Goal: Task Accomplishment & Management: Manage account settings

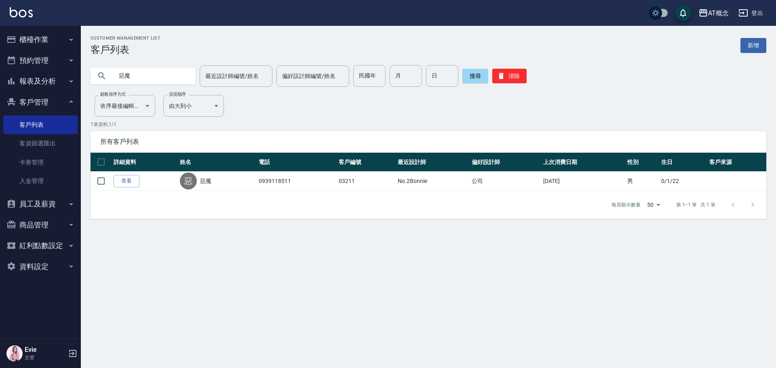
drag, startPoint x: 166, startPoint y: 73, endPoint x: 59, endPoint y: 87, distance: 108.4
click at [59, 87] on div "AT概念 登出 櫃檯作業 打帳單 帳單列表 現金收支登錄 高階收支登錄 材料自購登錄 每日結帳 排班表 現場電腦打卡 預約管理 預約管理 單日預約紀錄 單週預…" at bounding box center [388, 184] width 776 height 368
type input "簡唯"
drag, startPoint x: 155, startPoint y: 72, endPoint x: 37, endPoint y: 93, distance: 119.8
click at [39, 93] on div "AT概念 登出 櫃檯作業 打帳單 帳單列表 現金收支登錄 高階收支登錄 材料自購登錄 每日結帳 排班表 現場電腦打卡 預約管理 預約管理 單日預約紀錄 單週預…" at bounding box center [388, 184] width 776 height 368
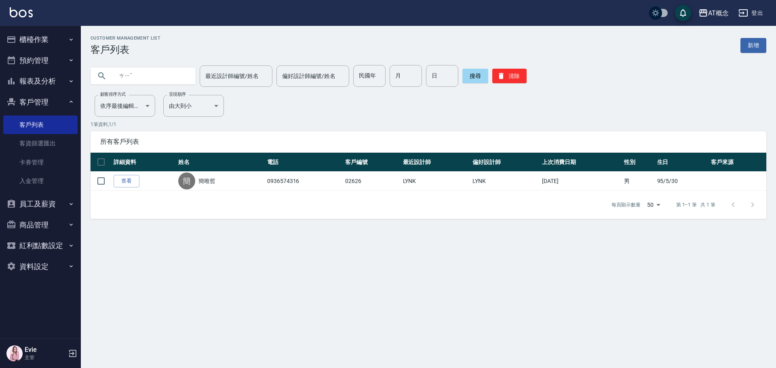
type input "ㄘ"
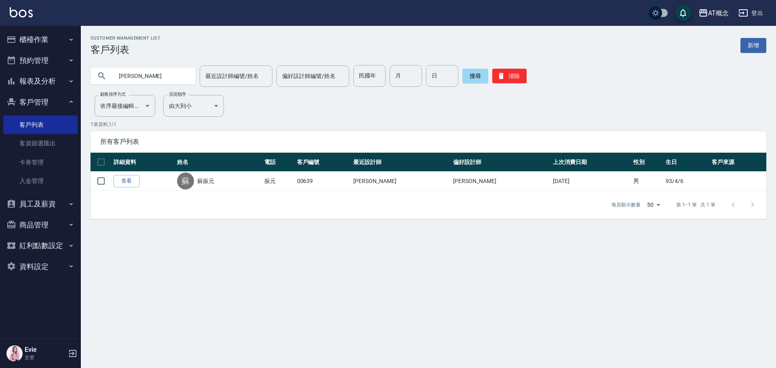
type input "蘇"
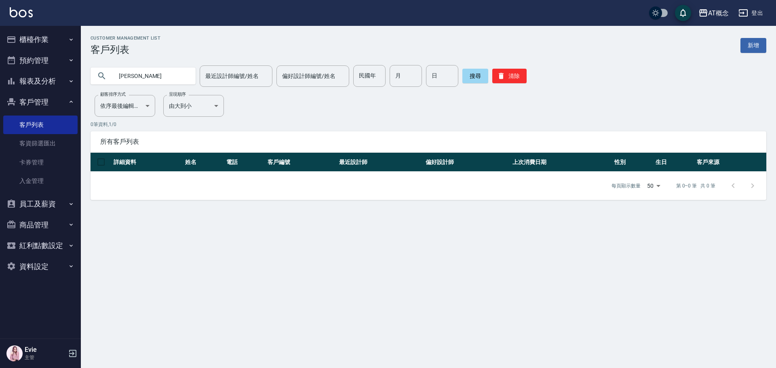
type input "范"
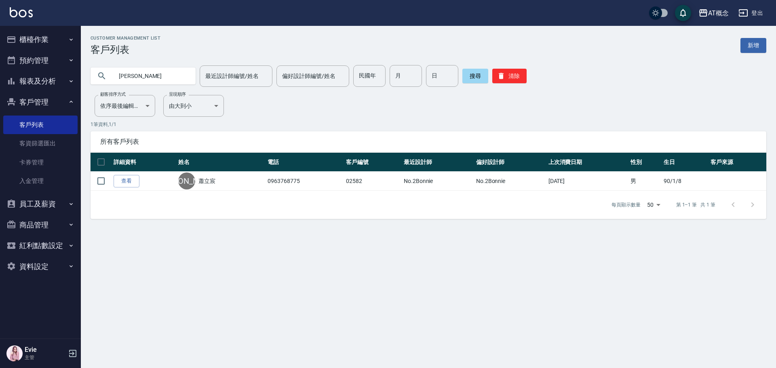
type input "[PERSON_NAME]"
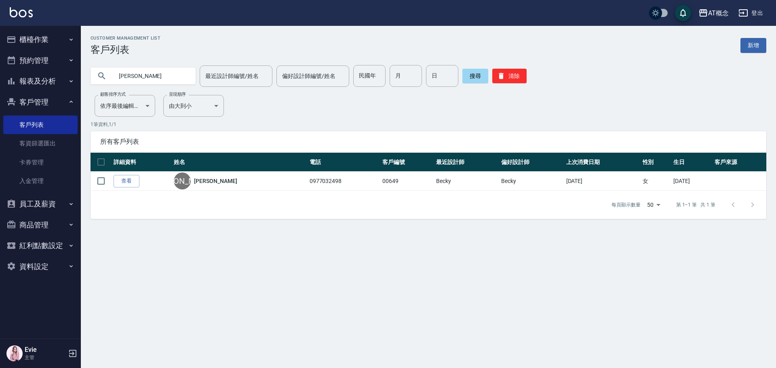
type input "[PERSON_NAME]"
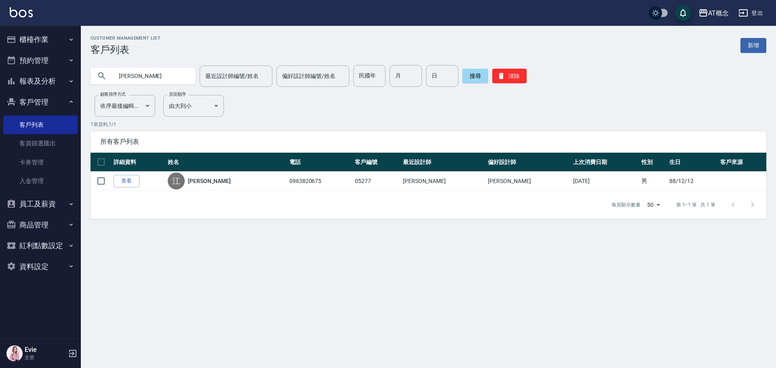
type input "江"
type input "03810"
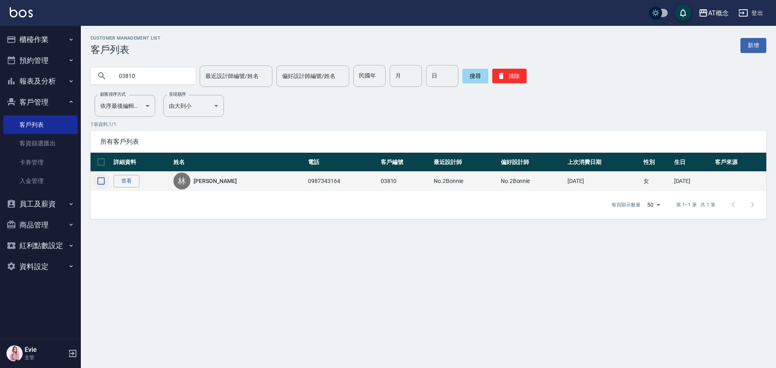
drag, startPoint x: 103, startPoint y: 181, endPoint x: 114, endPoint y: 185, distance: 11.2
click at [103, 181] on input "checkbox" at bounding box center [101, 181] width 17 height 17
checkbox input "true"
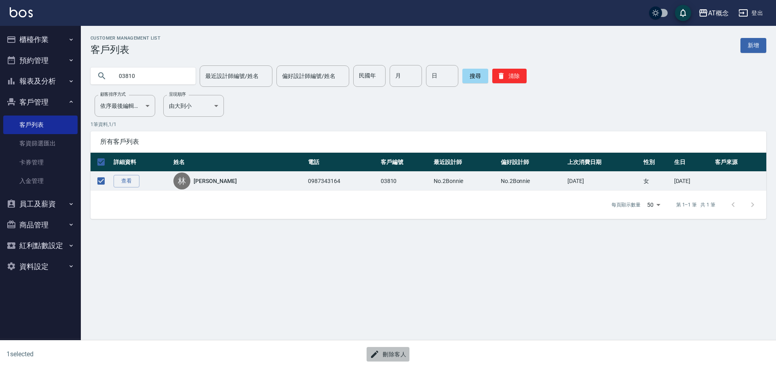
click at [394, 356] on button "刪除客人" at bounding box center [387, 354] width 43 height 15
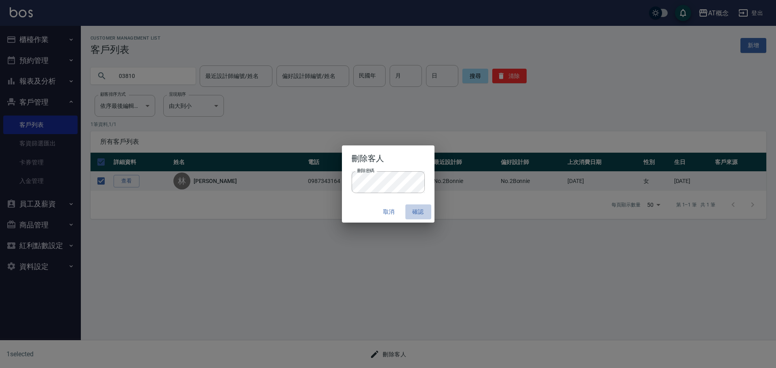
click at [422, 208] on button "確認" at bounding box center [418, 211] width 26 height 15
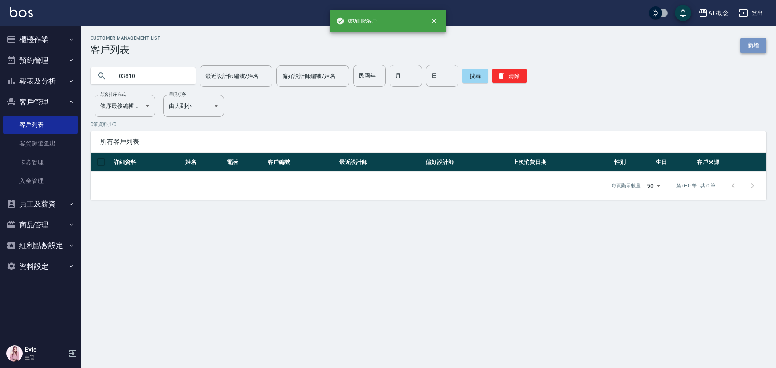
click at [749, 48] on link "新增" at bounding box center [753, 45] width 26 height 15
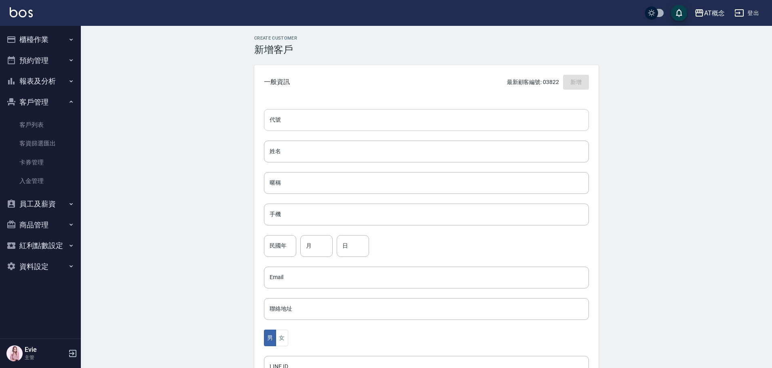
click at [463, 113] on input "代號" at bounding box center [426, 120] width 325 height 22
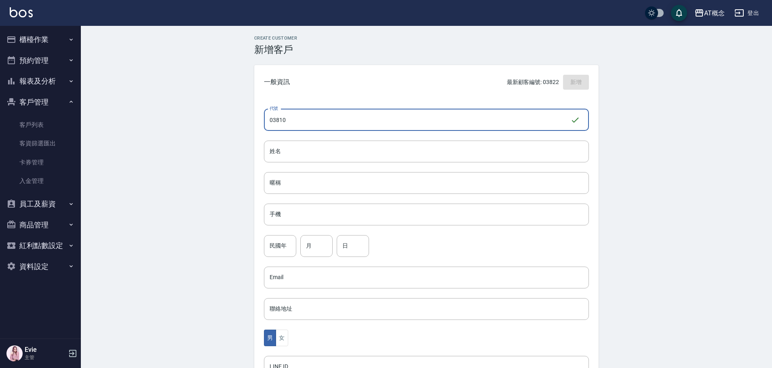
type input "03810"
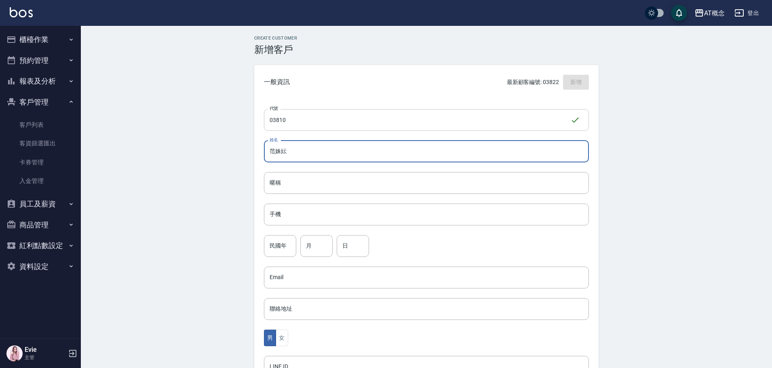
type input "范姝妘"
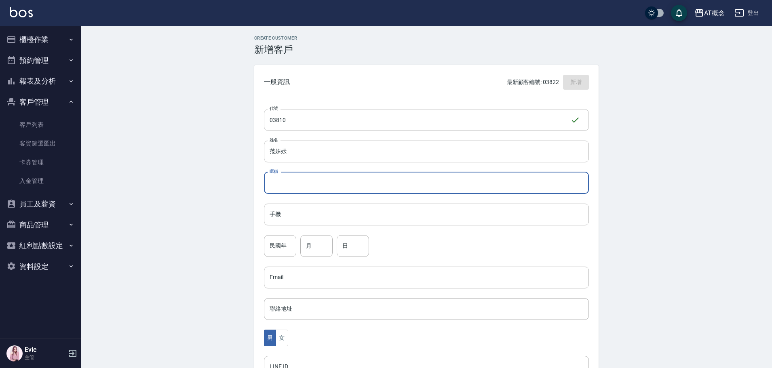
paste input "姝妘"
type input "姝妘"
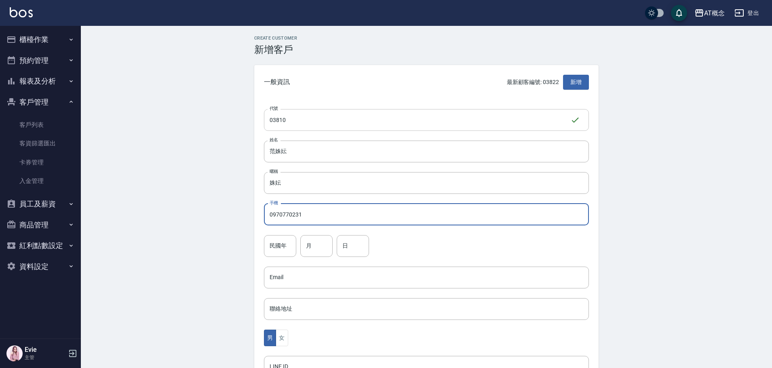
type input "0970770231"
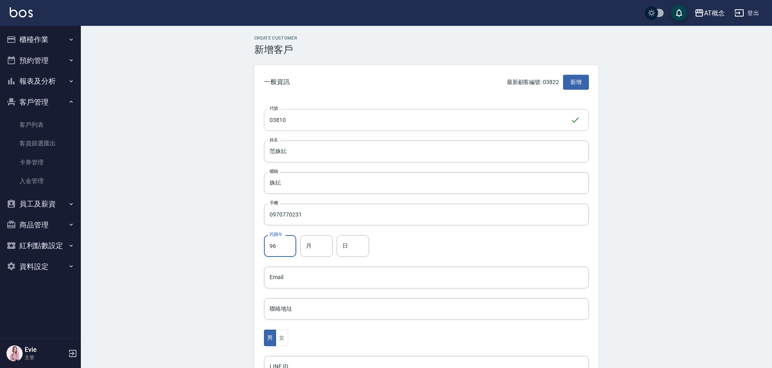
type input "96"
type input "11"
type input "4"
drag, startPoint x: 286, startPoint y: 335, endPoint x: 302, endPoint y: 321, distance: 20.9
click at [289, 334] on div "男 女" at bounding box center [426, 338] width 325 height 17
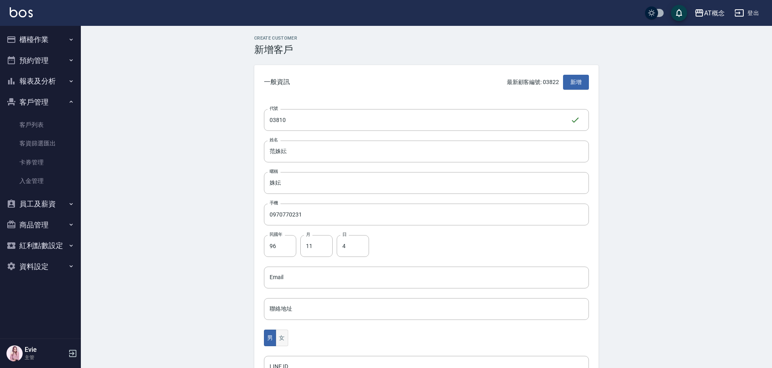
click at [276, 337] on button "女" at bounding box center [282, 338] width 12 height 17
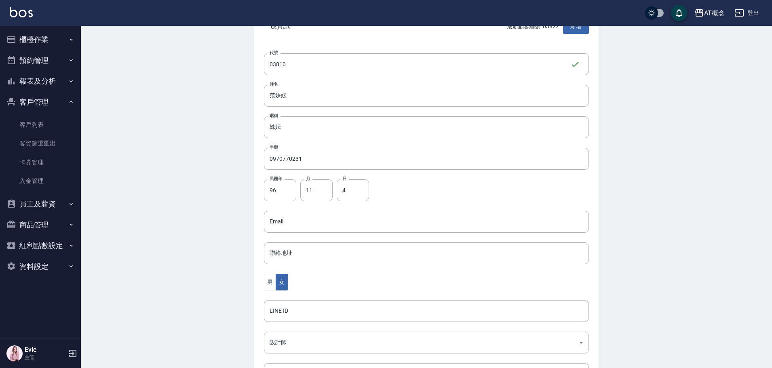
scroll to position [158, 0]
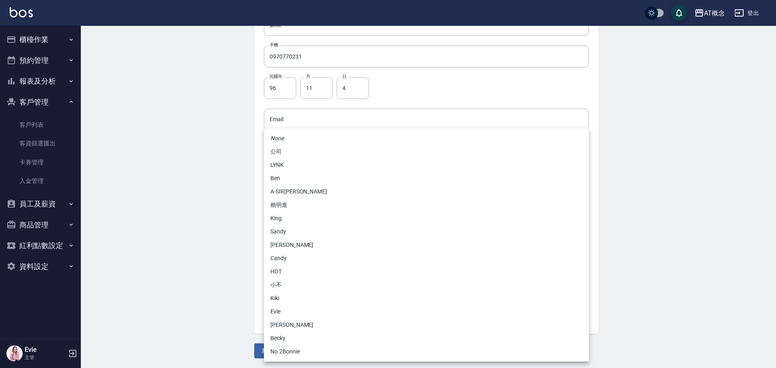
click at [295, 236] on body "AT概念 登出 櫃檯作業 打帳單 帳單列表 現金收支登錄 高階收支登錄 材料自購登錄 每日結帳 排班表 現場電腦打卡 預約管理 預約管理 單日預約紀錄 單週預…" at bounding box center [388, 105] width 776 height 526
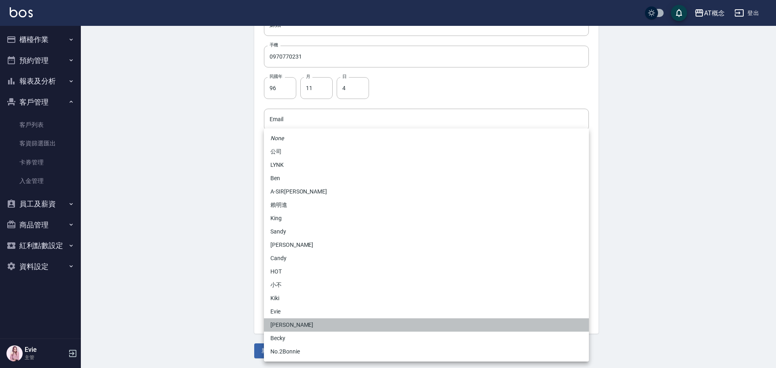
click at [287, 322] on li "[PERSON_NAME]" at bounding box center [426, 324] width 325 height 13
type input "6d66dedd-d7e3-492f-8c05-f4e40e3a1c36"
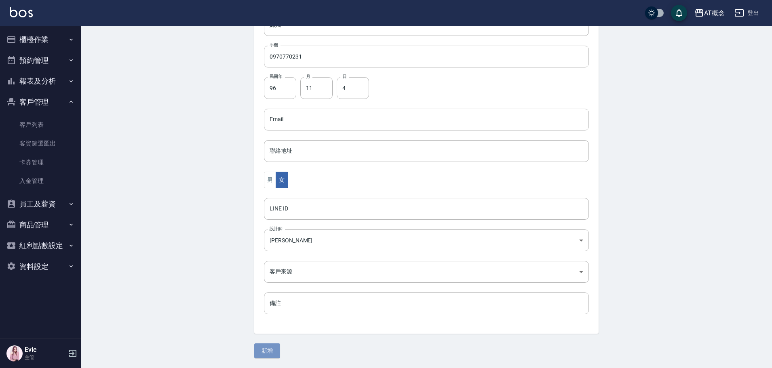
click at [270, 349] on button "新增" at bounding box center [267, 350] width 26 height 15
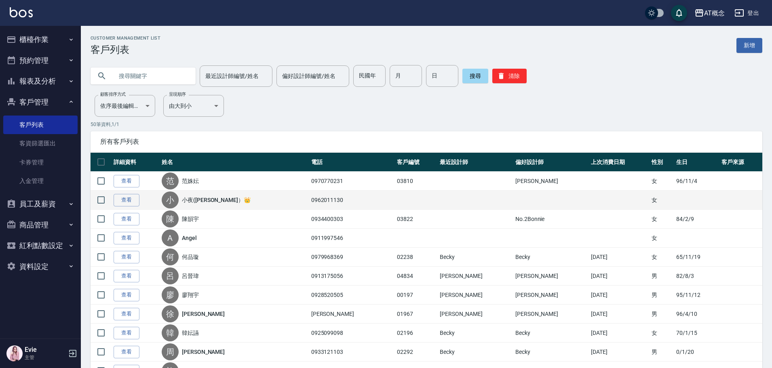
click at [215, 200] on link "小夜([PERSON_NAME]）👑" at bounding box center [216, 200] width 69 height 8
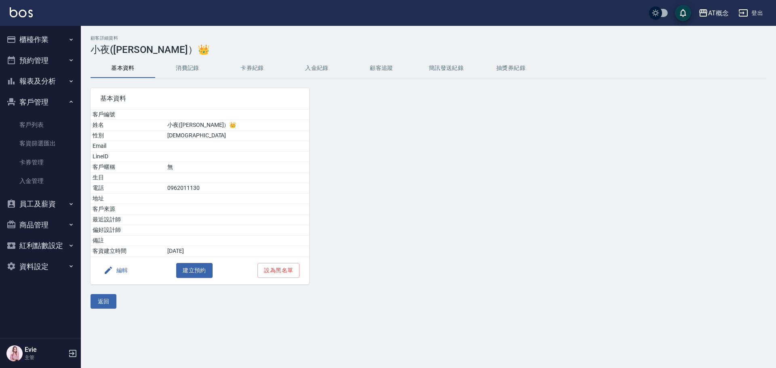
click at [232, 125] on td "小夜([PERSON_NAME]）👑" at bounding box center [237, 125] width 144 height 11
click at [252, 124] on td "小夜([PERSON_NAME]）👑" at bounding box center [237, 125] width 144 height 11
click at [109, 298] on button "返回" at bounding box center [103, 301] width 26 height 15
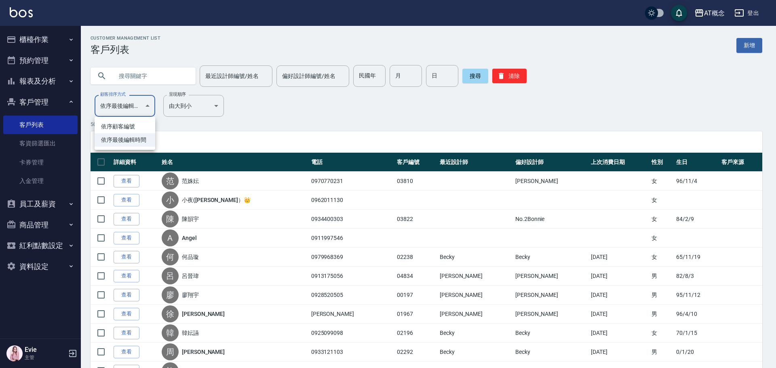
click at [137, 130] on li "依序顧客編號" at bounding box center [125, 126] width 61 height 13
type input "NO"
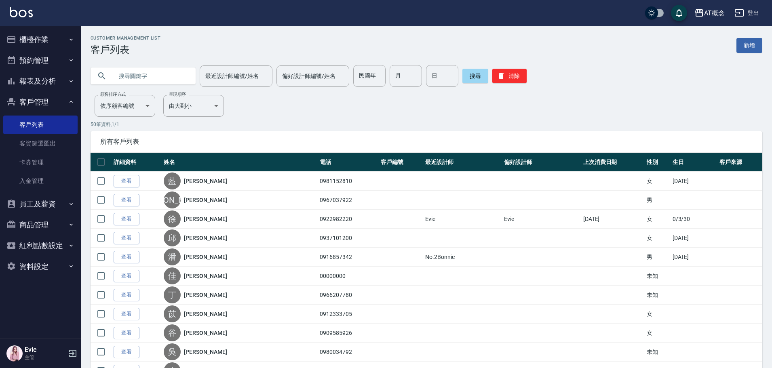
click at [120, 74] on input "text" at bounding box center [151, 76] width 76 height 22
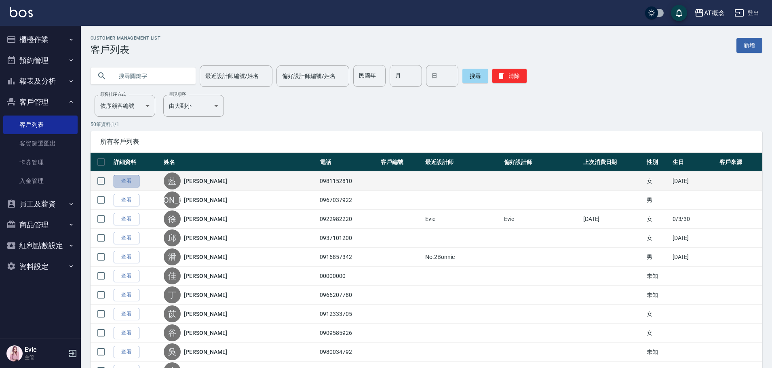
click at [127, 183] on link "查看" at bounding box center [127, 181] width 26 height 13
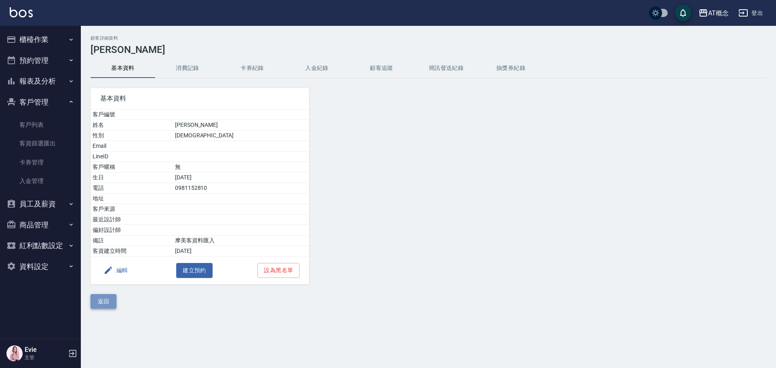
click at [95, 303] on button "返回" at bounding box center [103, 301] width 26 height 15
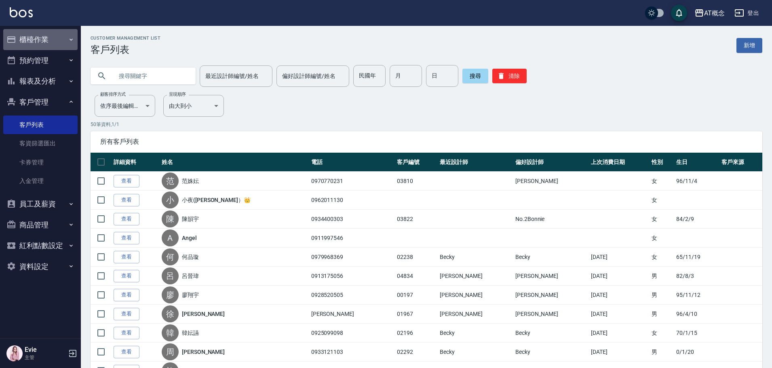
click at [38, 35] on button "櫃檯作業" at bounding box center [40, 39] width 74 height 21
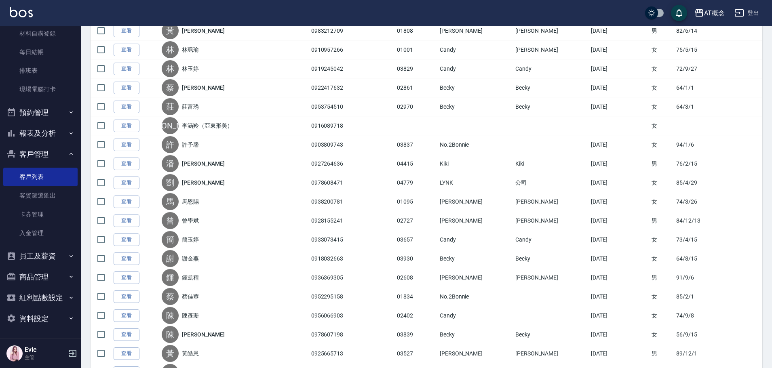
scroll to position [791, 0]
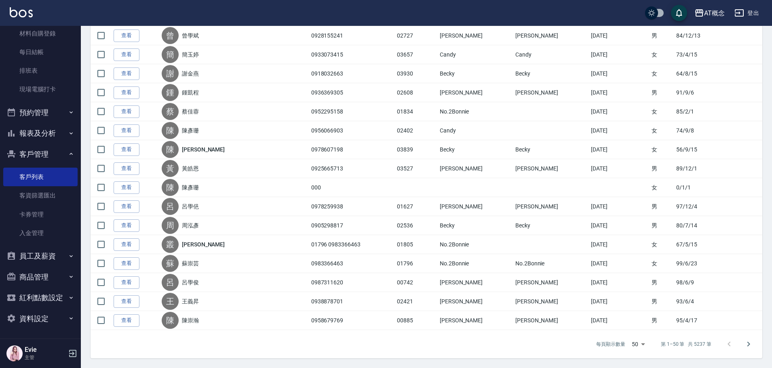
click at [123, 319] on link "查看" at bounding box center [127, 320] width 26 height 13
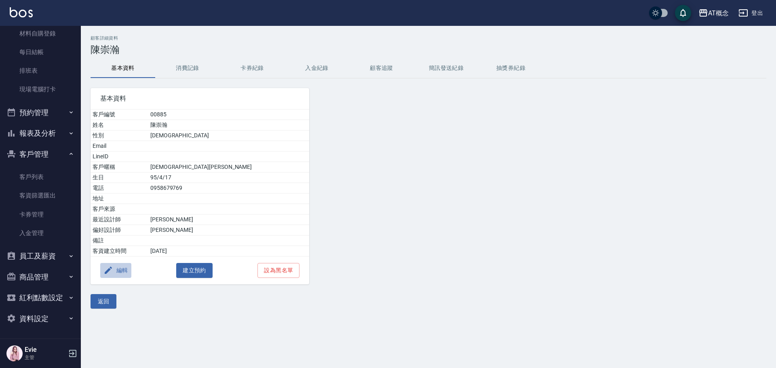
click at [121, 269] on button "編輯" at bounding box center [115, 270] width 31 height 15
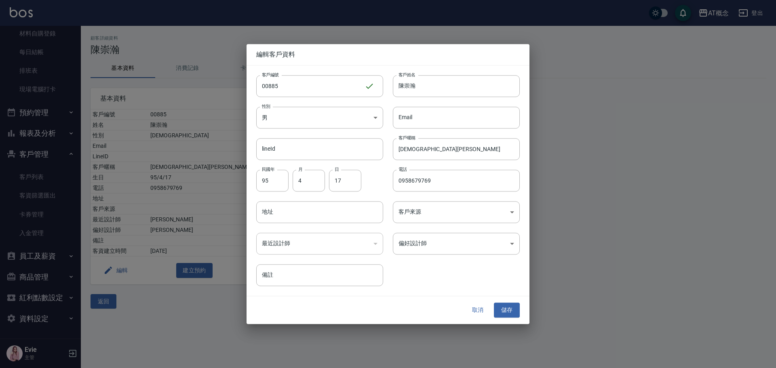
click at [479, 307] on button "取消" at bounding box center [478, 310] width 26 height 15
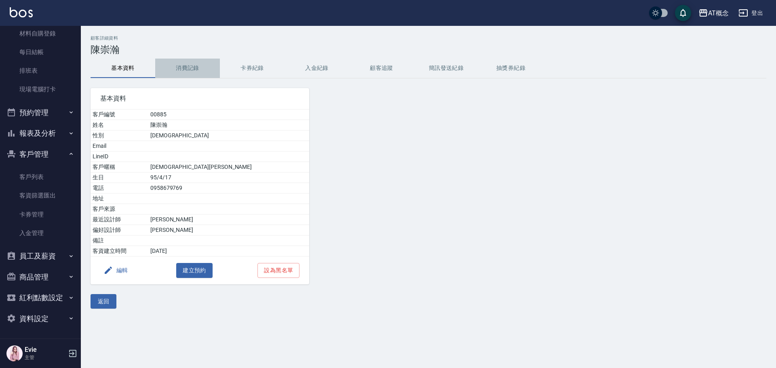
click at [196, 65] on button "消費記錄" at bounding box center [187, 68] width 65 height 19
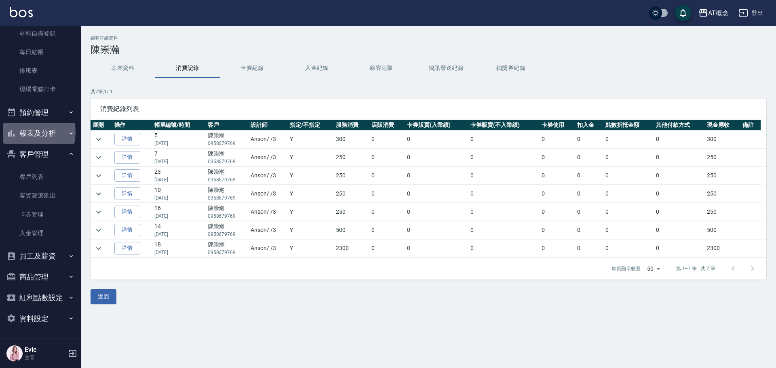
click at [25, 132] on button "報表及分析" at bounding box center [40, 133] width 74 height 21
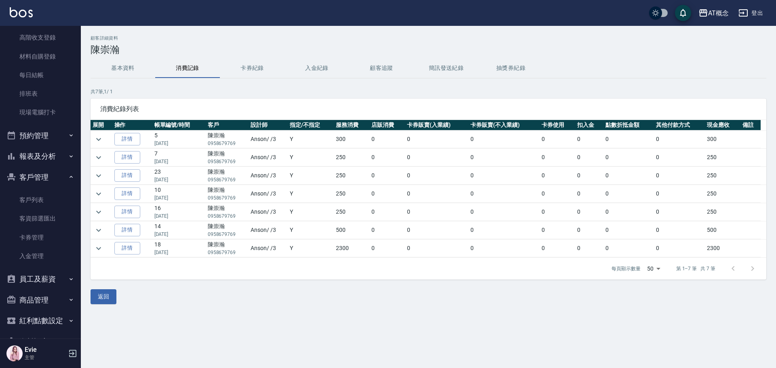
scroll to position [104, 0]
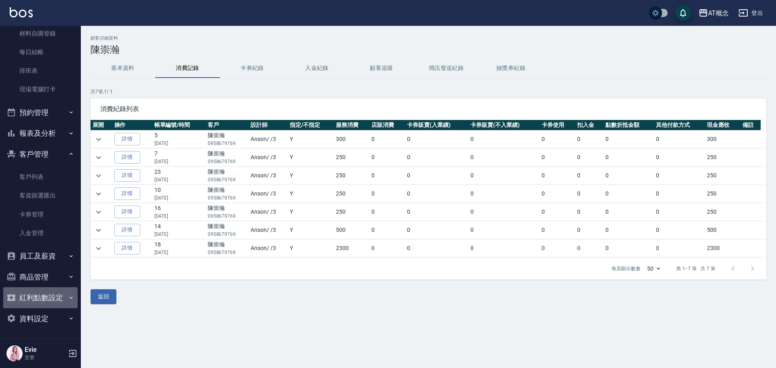
click at [64, 295] on button "紅利點數設定" at bounding box center [40, 297] width 74 height 21
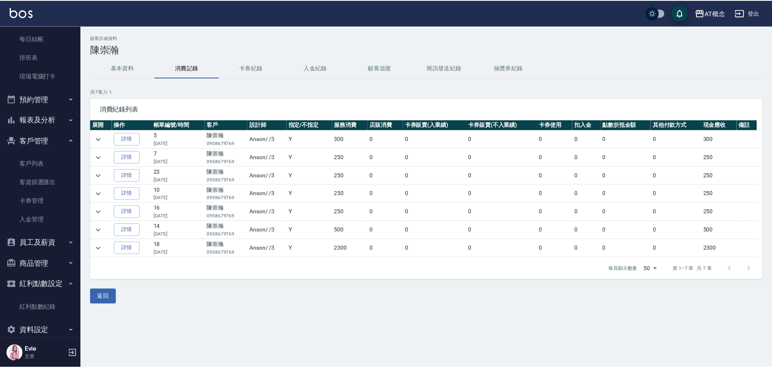
scroll to position [129, 0]
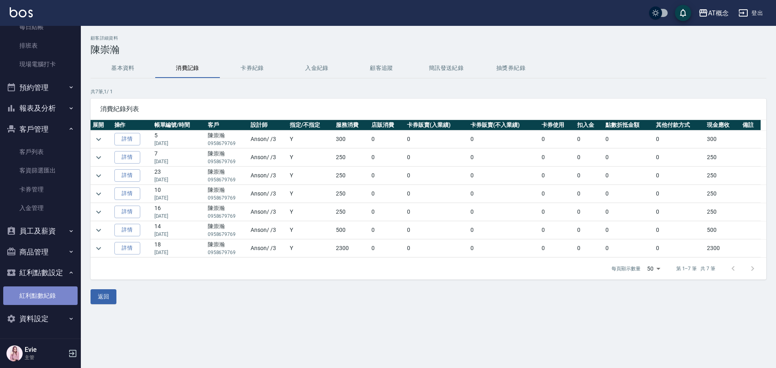
click at [44, 293] on link "紅利點數紀錄" at bounding box center [40, 295] width 74 height 19
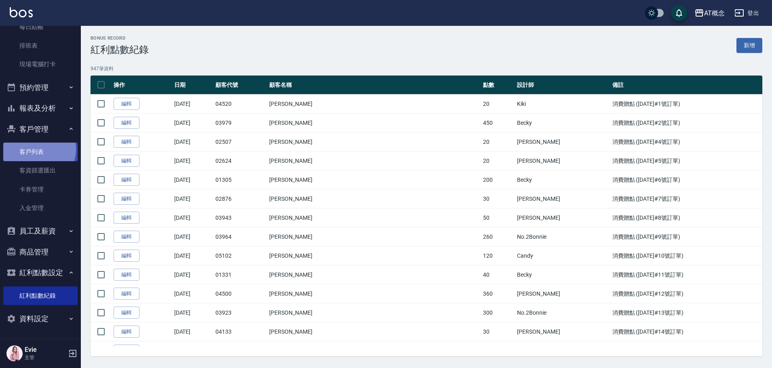
click at [38, 149] on link "客戶列表" at bounding box center [40, 152] width 74 height 19
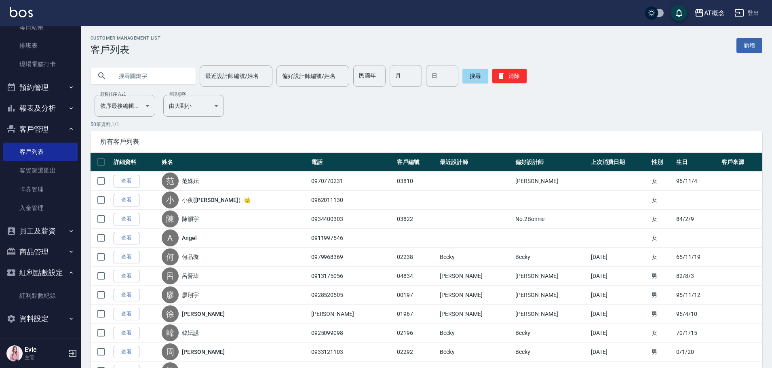
click at [128, 78] on input "text" at bounding box center [151, 76] width 76 height 22
click at [141, 72] on input "text" at bounding box center [151, 76] width 76 height 22
type input "00001"
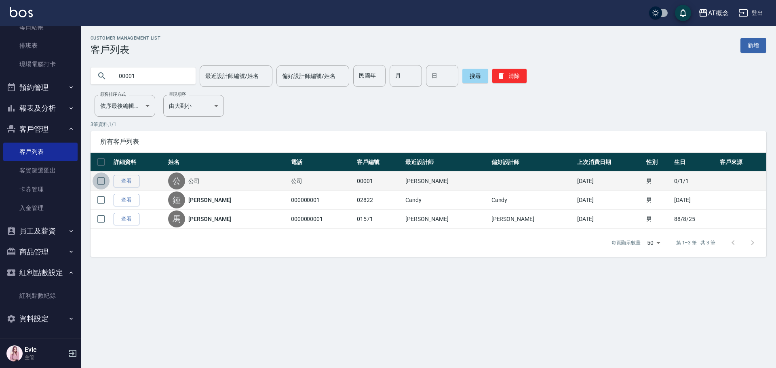
click at [101, 181] on input "checkbox" at bounding box center [101, 181] width 17 height 17
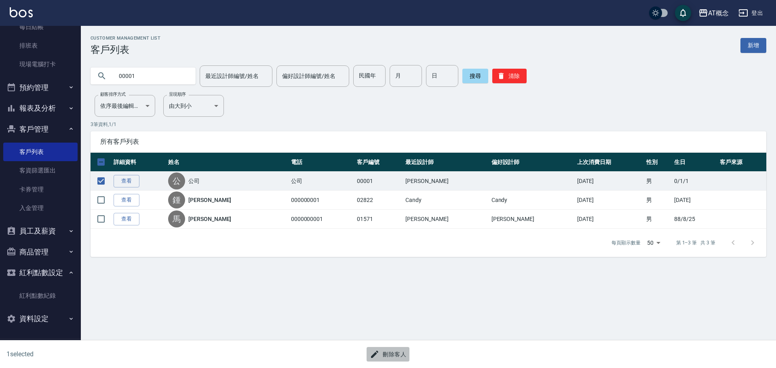
click at [397, 356] on button "刪除客人" at bounding box center [387, 354] width 43 height 15
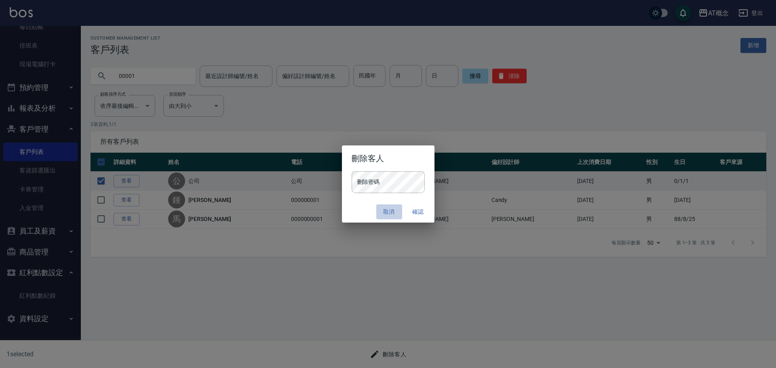
click at [385, 216] on button "取消" at bounding box center [389, 211] width 26 height 15
checkbox input "false"
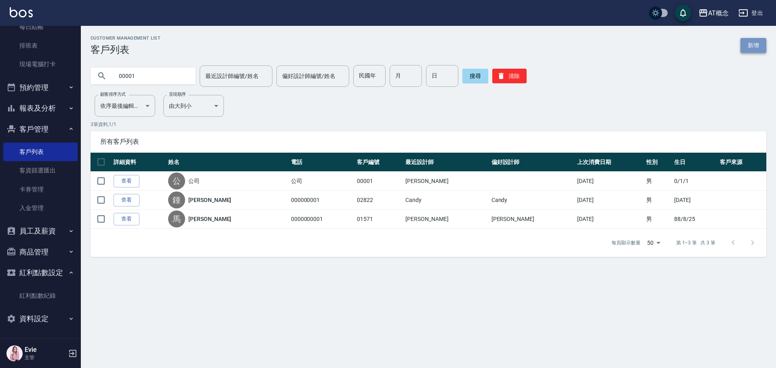
click at [756, 43] on link "新增" at bounding box center [753, 45] width 26 height 15
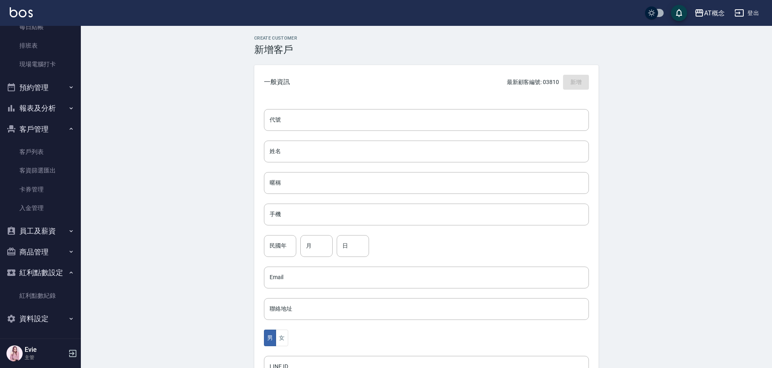
click at [186, 208] on div "Create Customer 新增客戶 一般資訊 最新顧客編號: 03810 新增 代號 代號 姓名 姓名 暱稱 暱稱 手機 手機 民國年 民國年 月 月 …" at bounding box center [426, 276] width 691 height 500
click at [32, 151] on link "客戶列表" at bounding box center [40, 152] width 74 height 19
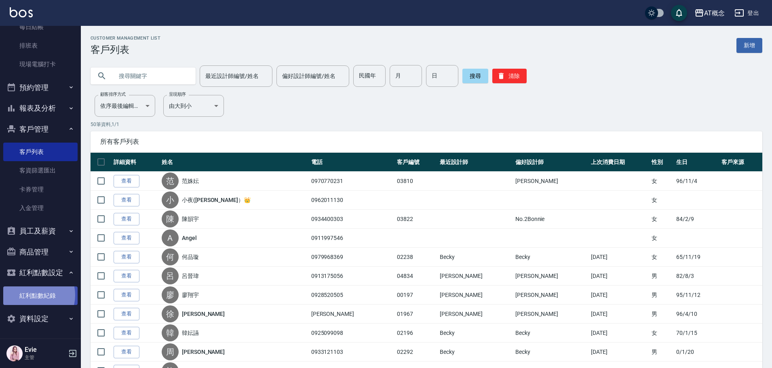
click at [32, 295] on link "紅利點數紀錄" at bounding box center [40, 295] width 74 height 19
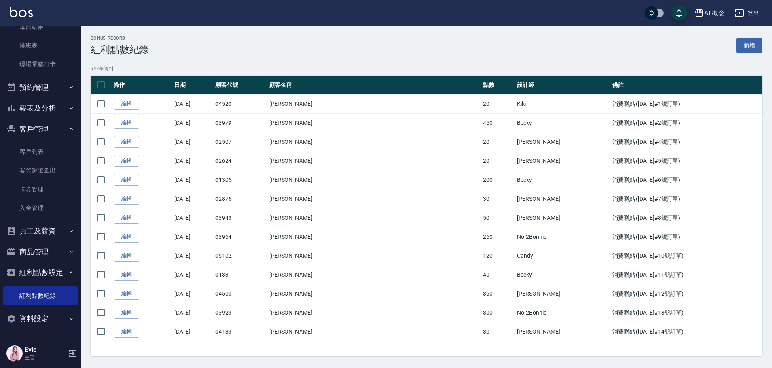
drag, startPoint x: 394, startPoint y: 19, endPoint x: 84, endPoint y: 250, distance: 387.4
click at [393, 23] on div "AT概念 登出" at bounding box center [386, 13] width 772 height 26
click at [41, 145] on link "客戶列表" at bounding box center [40, 152] width 74 height 19
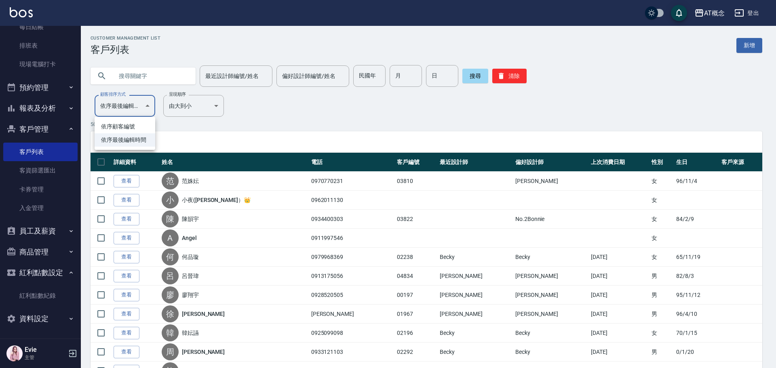
click at [133, 128] on li "依序顧客編號" at bounding box center [125, 126] width 61 height 13
type input "NO"
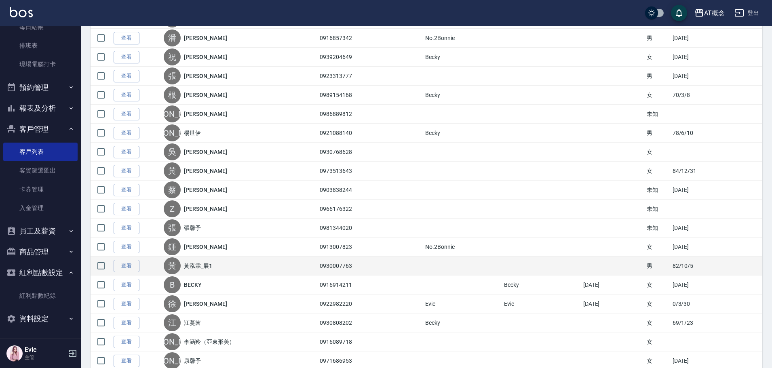
scroll to position [485, 0]
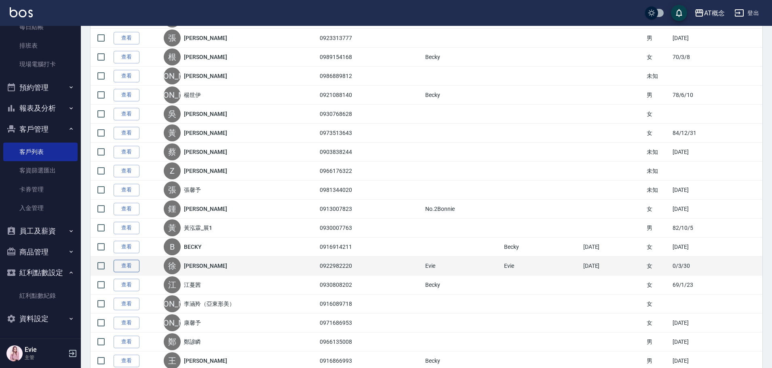
click at [125, 266] on link "查看" at bounding box center [127, 266] width 26 height 13
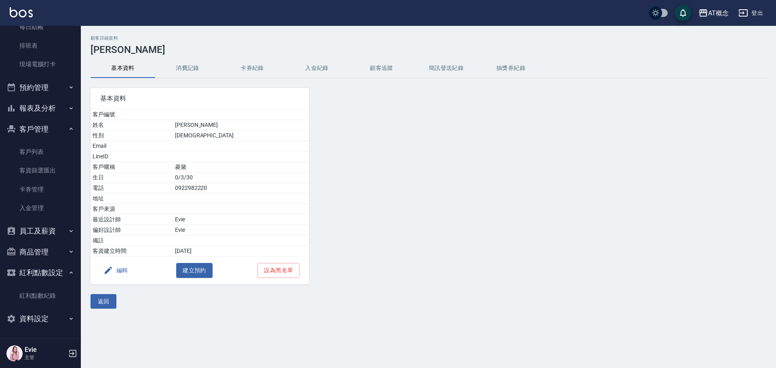
click at [120, 271] on button "編輯" at bounding box center [115, 270] width 31 height 15
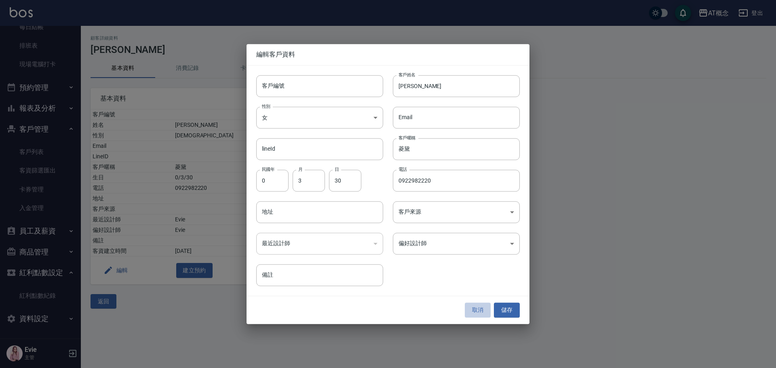
click at [472, 305] on button "取消" at bounding box center [478, 310] width 26 height 15
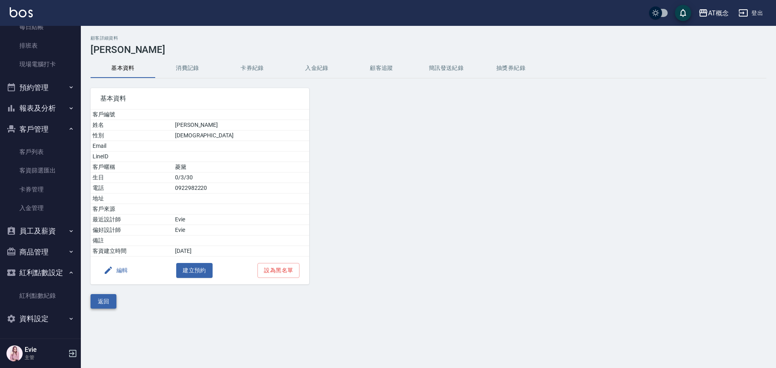
click at [104, 304] on button "返回" at bounding box center [103, 301] width 26 height 15
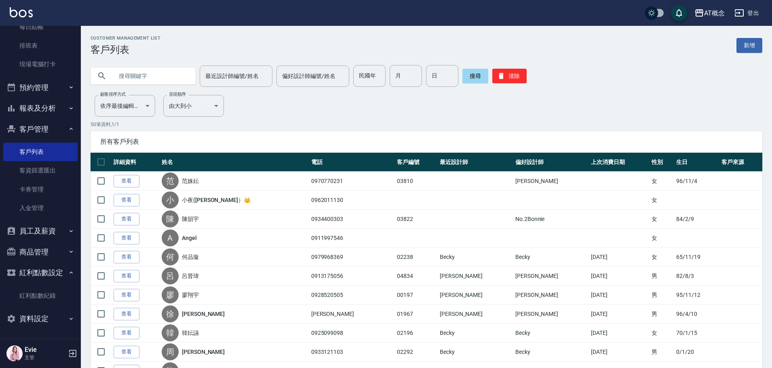
click at [168, 74] on input "text" at bounding box center [151, 76] width 76 height 22
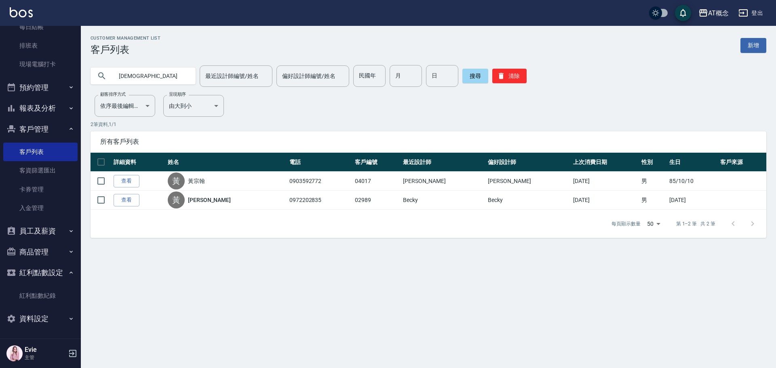
type input "黃"
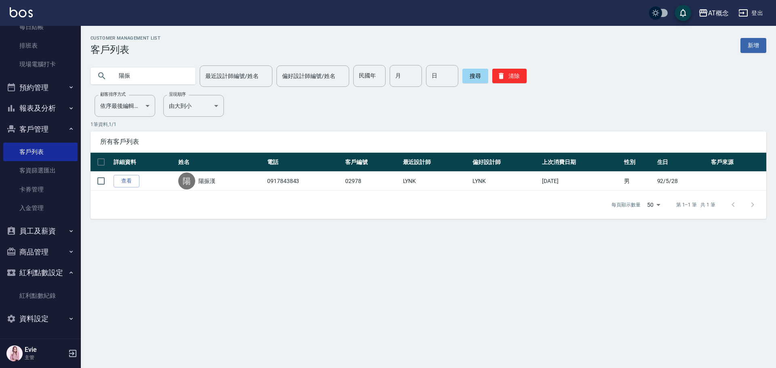
type input "陽"
type input "[PERSON_NAME]"
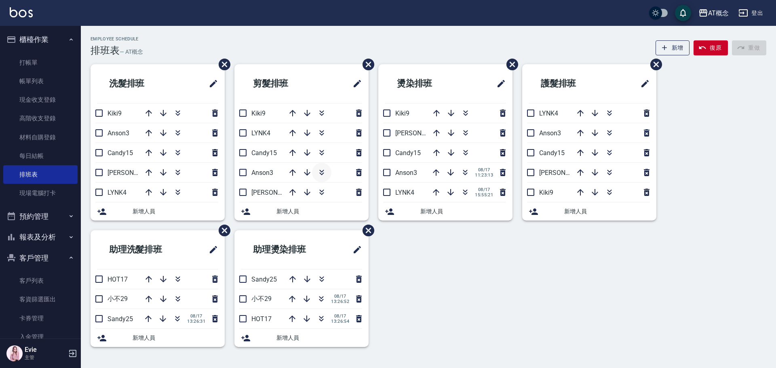
click at [322, 174] on icon "button" at bounding box center [321, 174] width 4 height 3
